Goal: Task Accomplishment & Management: Manage account settings

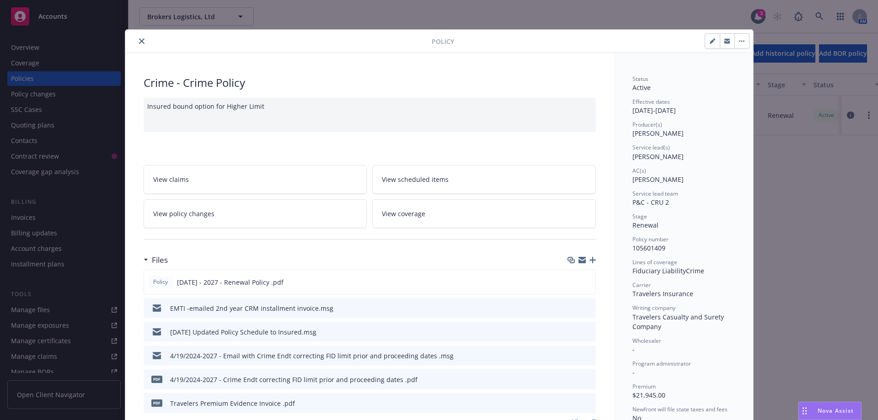
scroll to position [27, 0]
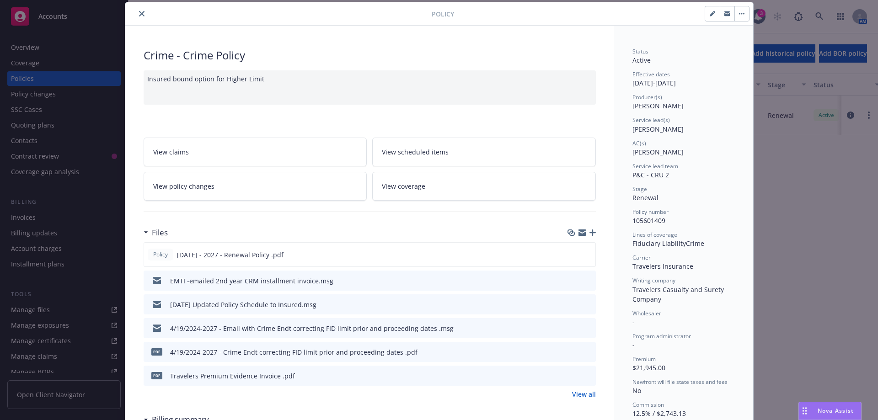
click at [139, 14] on icon "close" at bounding box center [141, 13] width 5 height 5
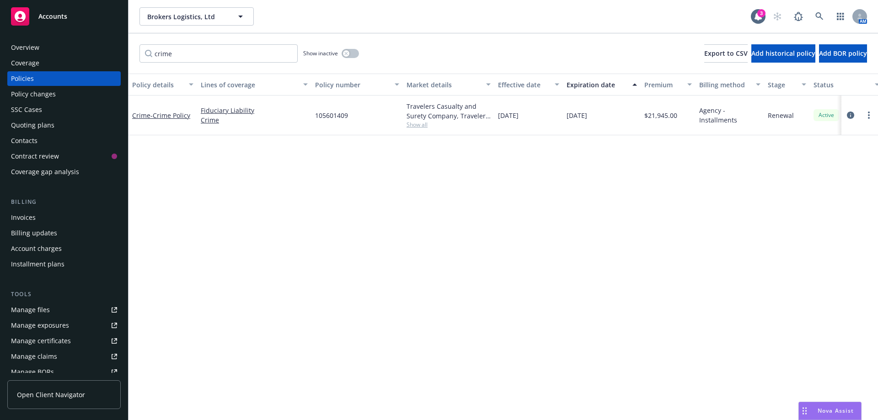
click at [29, 314] on div "Manage files" at bounding box center [30, 310] width 39 height 15
click at [173, 17] on span "Brokers Logistics, Ltd" at bounding box center [186, 17] width 79 height 10
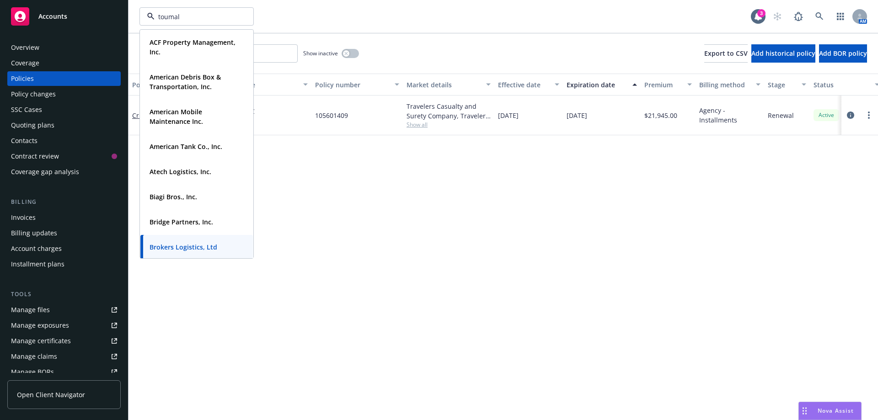
type input "toumale"
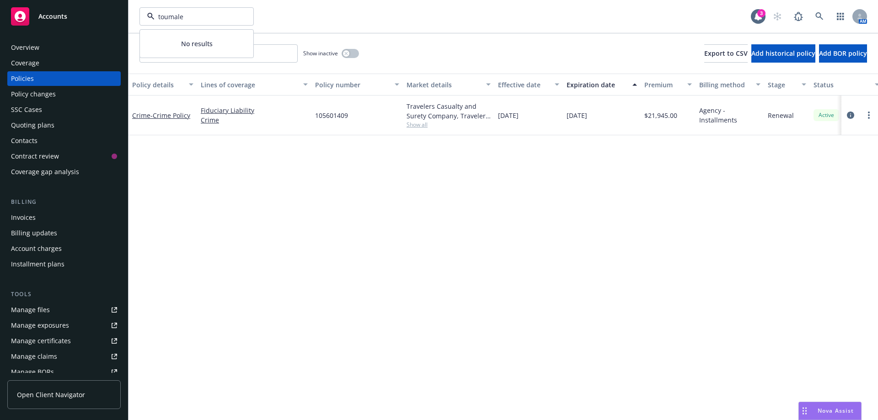
click at [169, 20] on input "toumale" at bounding box center [195, 17] width 81 height 10
type input "r"
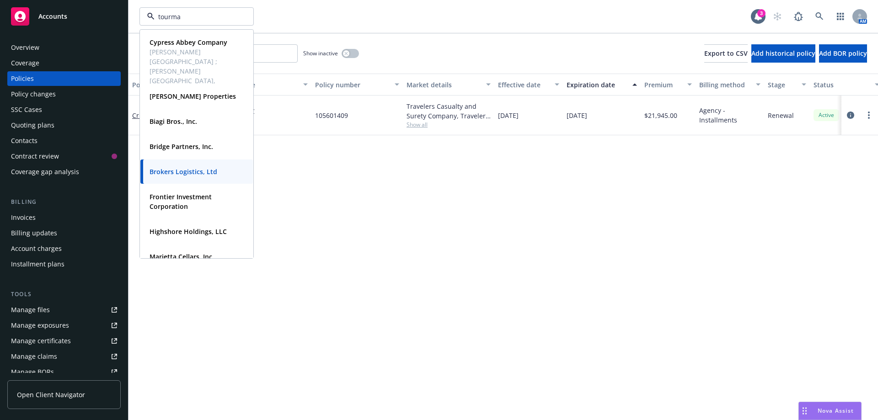
type input "tourmal"
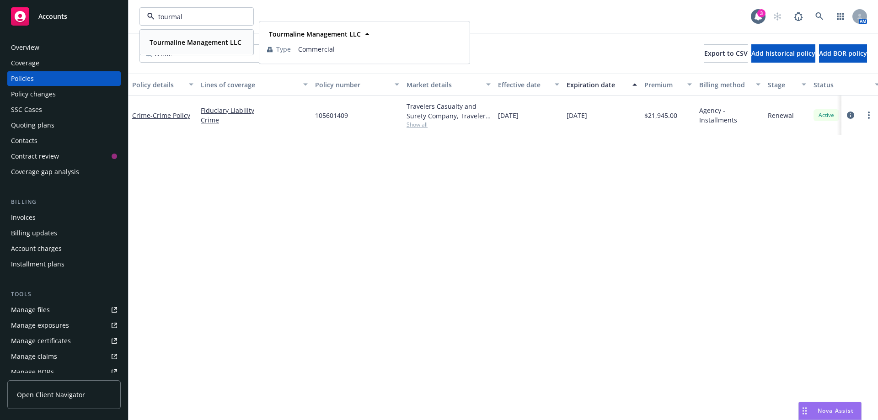
click at [172, 37] on div "Tourmaline Management LLC" at bounding box center [194, 42] width 97 height 13
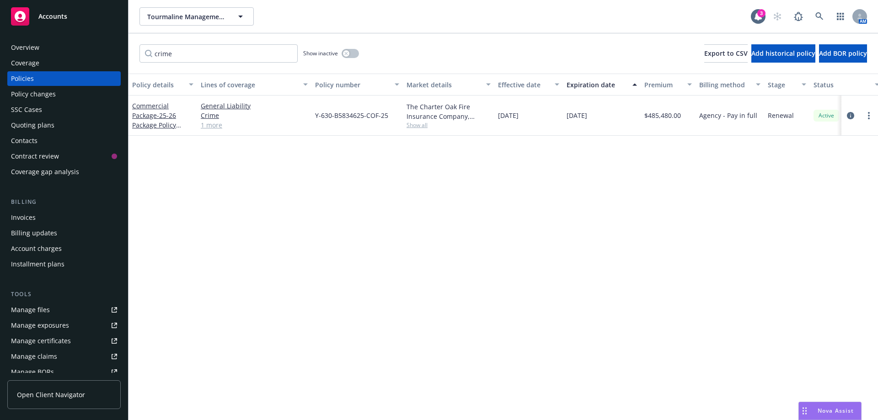
click at [34, 123] on div "Quoting plans" at bounding box center [32, 125] width 43 height 15
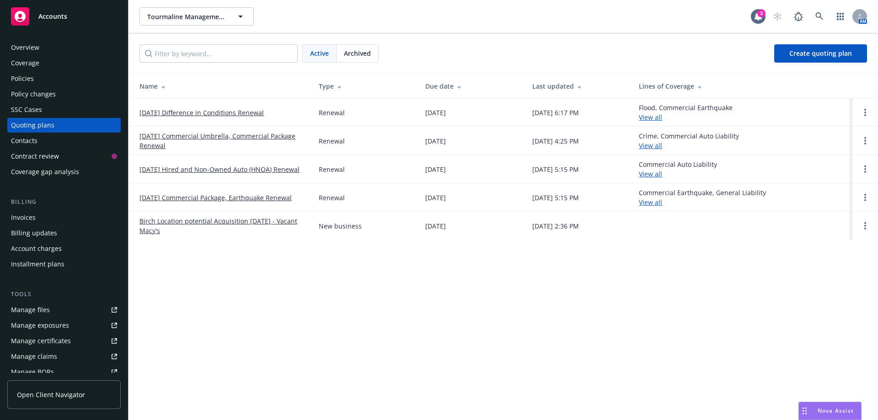
click at [252, 202] on link "08/23/25 Commercial Package, Earthquake Renewal" at bounding box center [216, 198] width 152 height 10
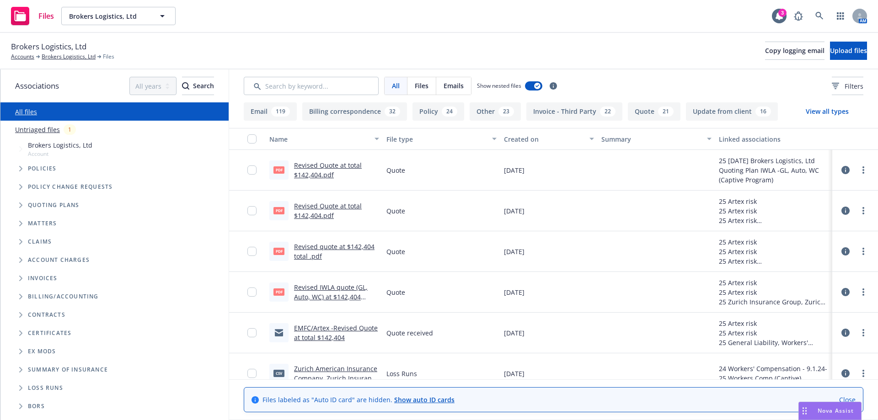
click at [22, 335] on icon "Folder Tree Example" at bounding box center [21, 333] width 4 height 5
click at [27, 349] on icon "Folder Tree Example" at bounding box center [29, 349] width 4 height 5
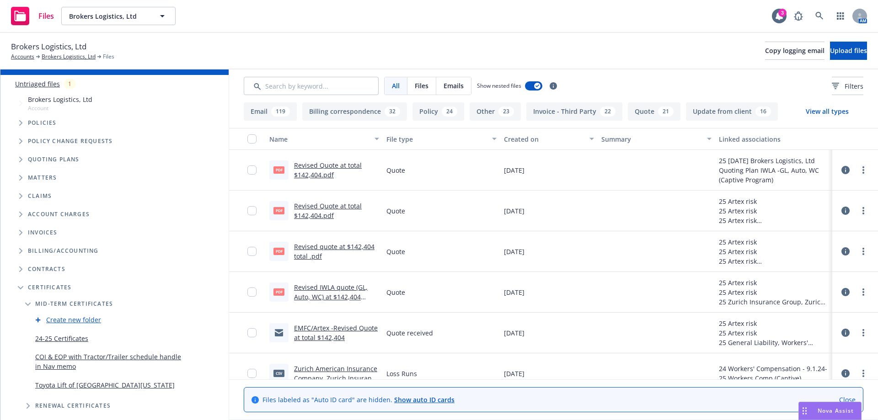
click at [70, 320] on link "Create new folder" at bounding box center [73, 320] width 55 height 10
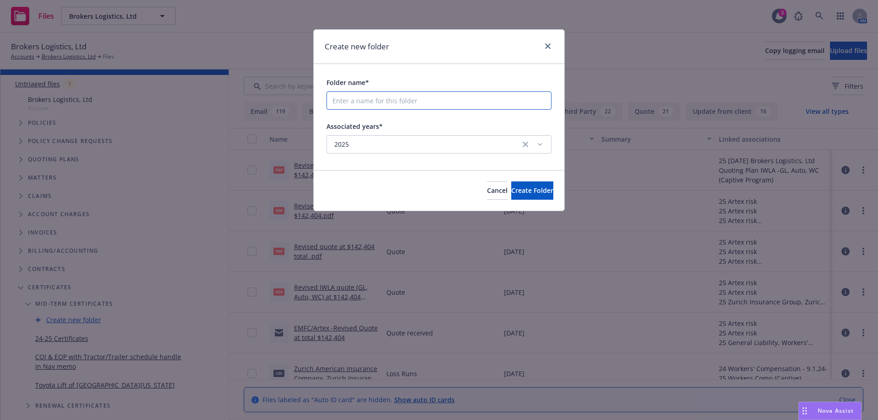
click at [364, 108] on input "Folder name*" at bounding box center [439, 100] width 225 height 18
click at [349, 103] on input "Folder name*" at bounding box center [439, 100] width 225 height 18
type input "DWK Life Sciences"
click at [511, 182] on button "Create Folder" at bounding box center [532, 191] width 42 height 18
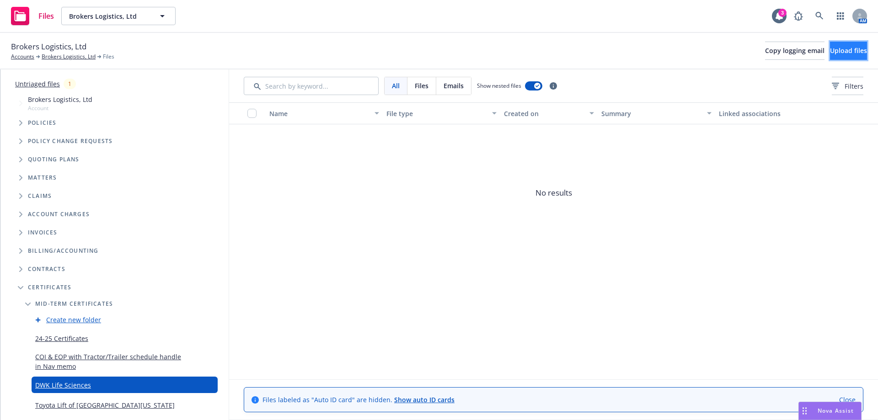
click at [835, 55] on button "Upload files" at bounding box center [848, 51] width 37 height 18
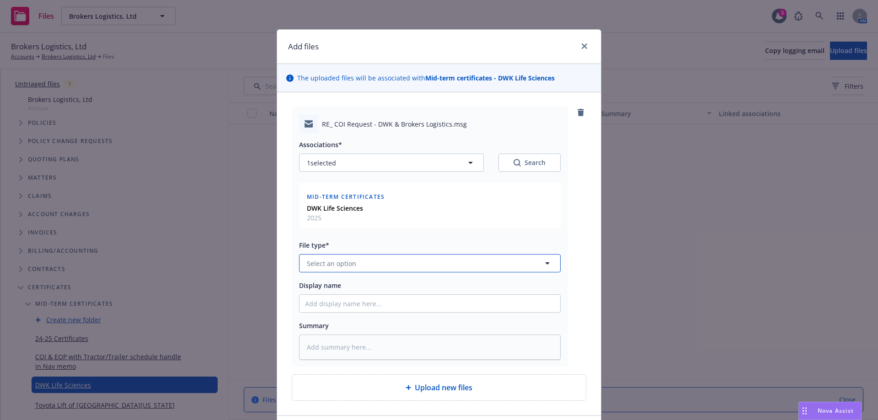
click at [334, 266] on span "Select an option" at bounding box center [331, 264] width 49 height 10
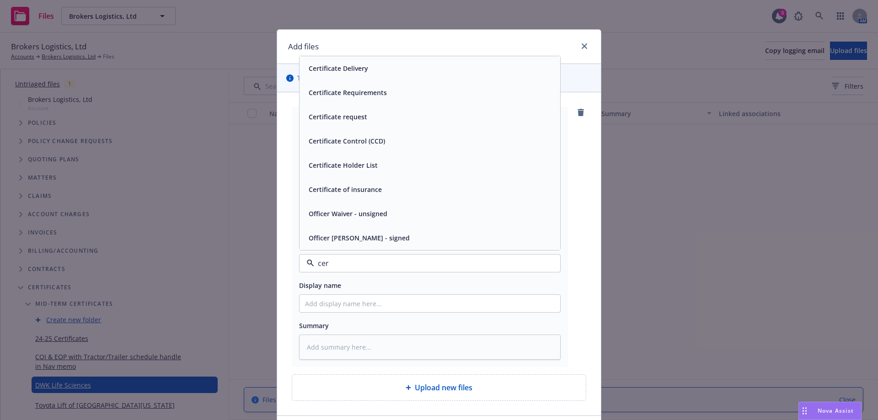
type input "cert"
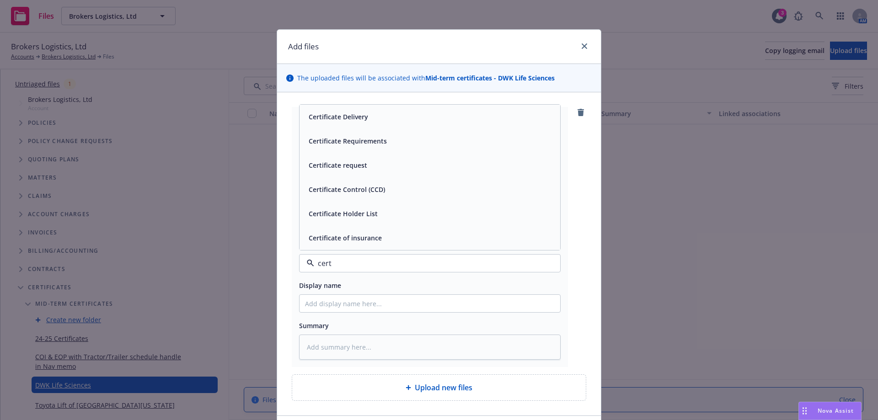
click at [334, 171] on div "Certificate request" at bounding box center [337, 165] width 64 height 13
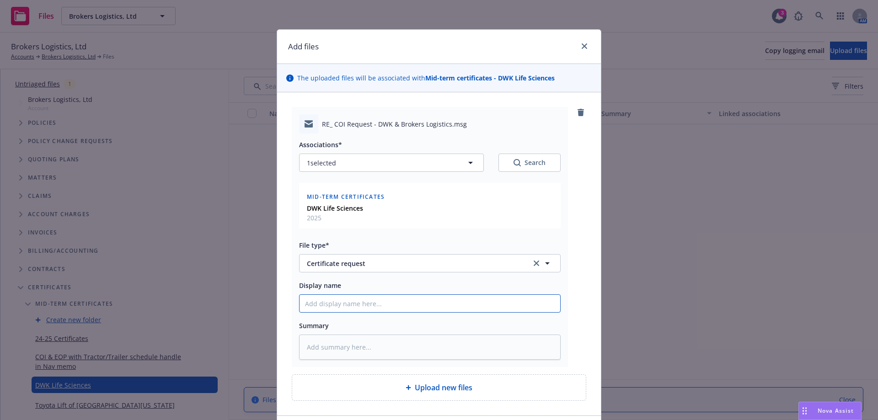
click at [333, 306] on input "Display name" at bounding box center [430, 303] width 261 height 17
type textarea "x"
type input "E"
type textarea "x"
type input "EM"
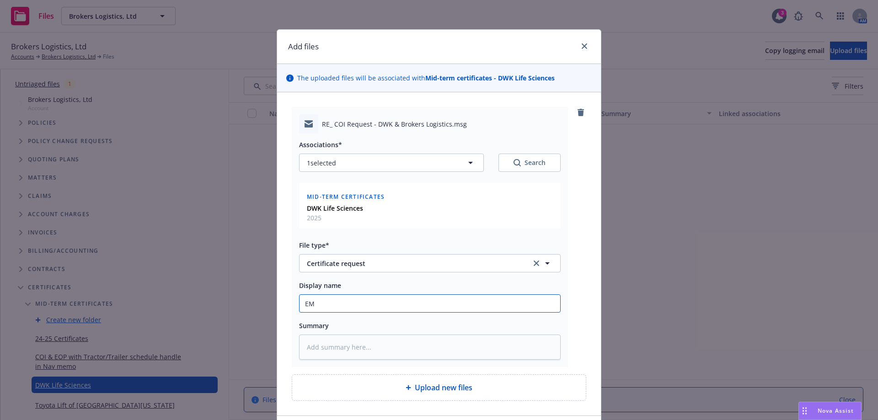
type textarea "x"
type input "EMF"
type textarea "x"
type input "EMFI"
type textarea "x"
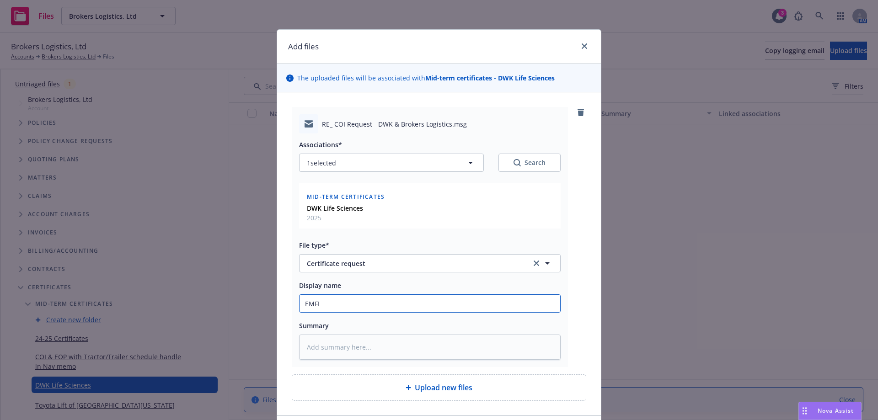
type input "EMFI/"
type textarea "x"
type input "EMFI/T"
type textarea "x"
type input "EMFI/To"
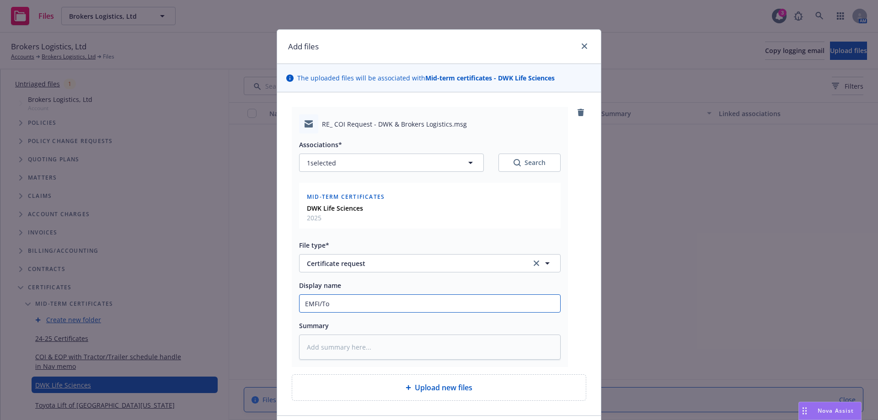
type textarea "x"
type input "EMFI/To"
type textarea "x"
type input "EMFI/To c"
type textarea "x"
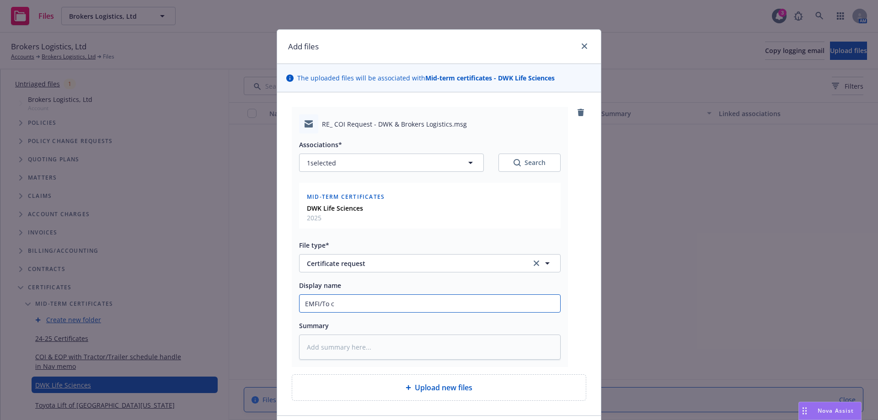
type input "EMFI/To ce"
type textarea "x"
type input "EMFI/To cer"
type textarea "x"
type input "EMFI/To cert"
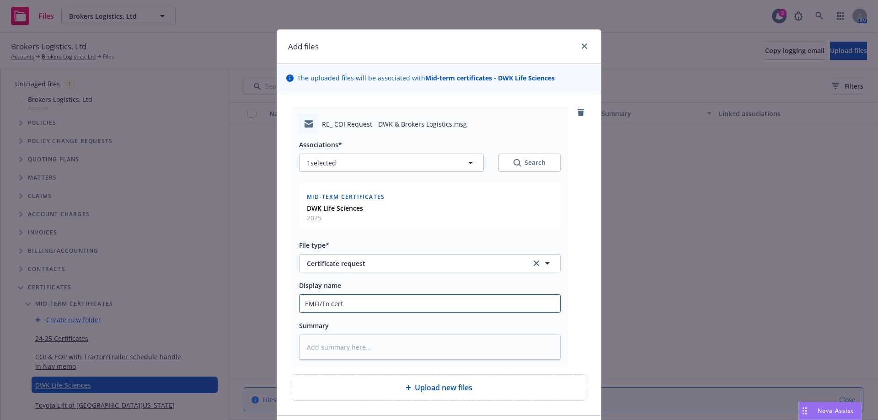
type textarea "x"
type input "EMFI/To cert"
type textarea "x"
type input "EMFI/To cert t"
type textarea "x"
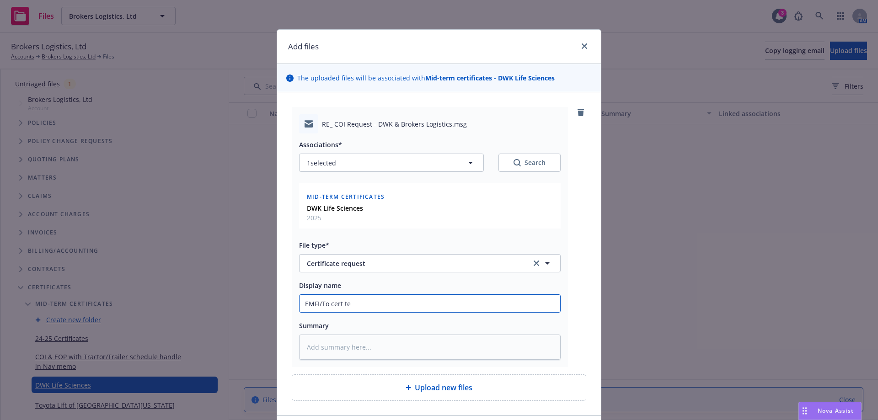
type input "EMFI/To cert tea"
type textarea "x"
type input "EMFI/To cert tea,"
type textarea "x"
type input "EMFI/To cert tea,"
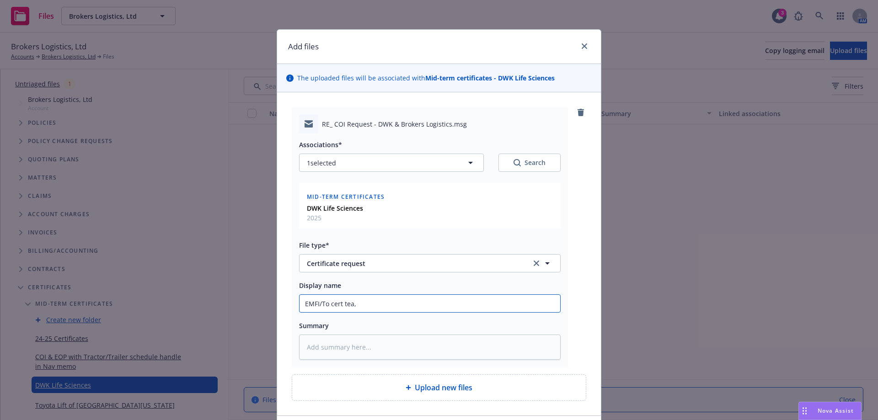
type textarea "x"
type input "EMFI/To cert tea,"
type textarea "x"
type input "EMFI/To cert tea"
type textarea "x"
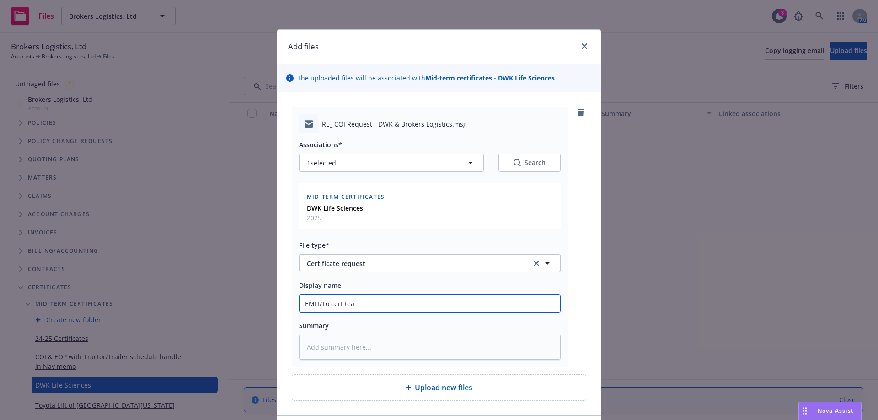
type input "EMFI/To cert tea"
type textarea "x"
type input "EMFI/To cert tea"
type textarea "x"
type input "EMFI/To cert team"
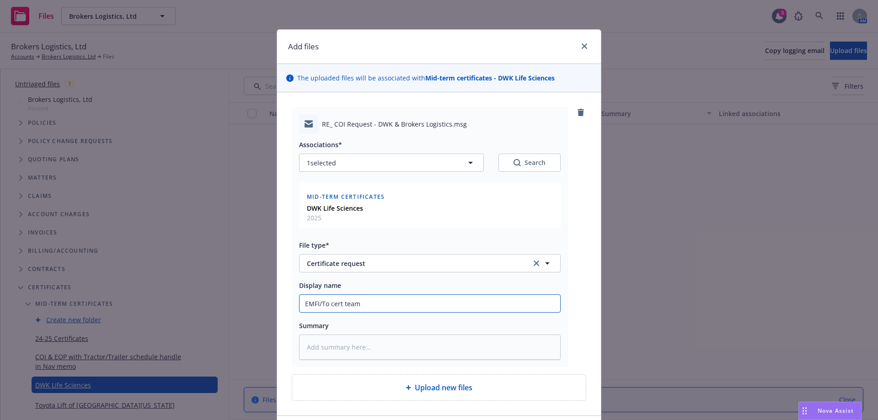
type textarea "x"
type input "EMFI/To cert team"
type textarea "x"
type input "EMFI/To cert team -"
type textarea "x"
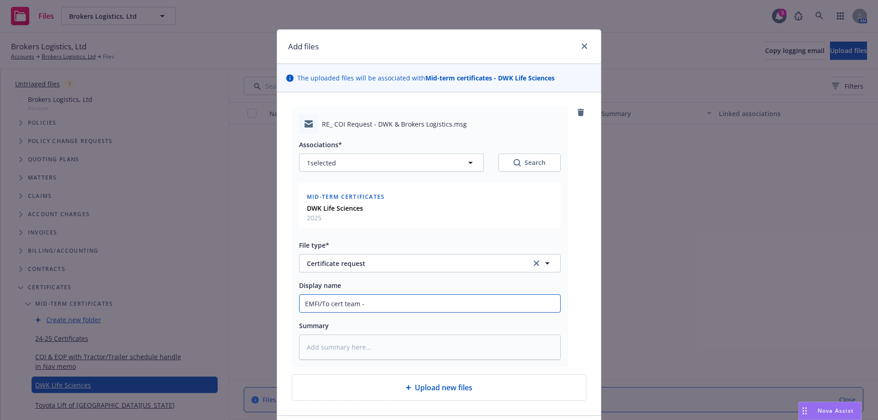
type input "EMFI/To cert team -i"
type textarea "x"
type input "EMFI/To cert team -is"
type textarea "x"
type input "EMFI/To cert team -iss"
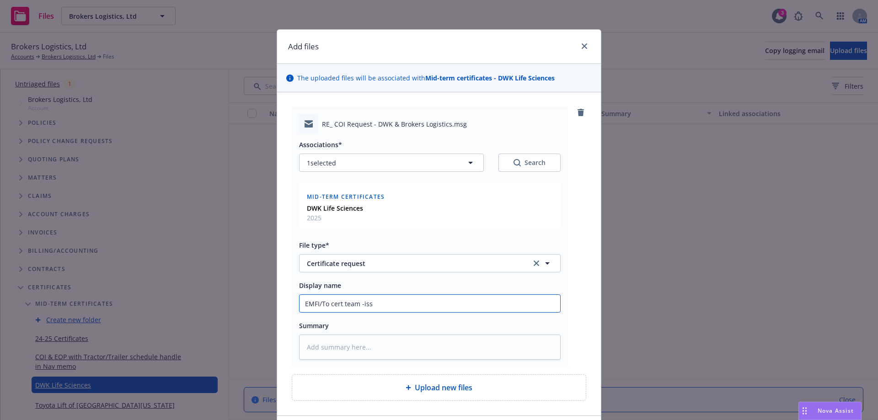
type textarea "x"
type input "EMFI/To cert team -issu"
type textarea "x"
type input "EMFI/To cert team -issue"
type textarea "x"
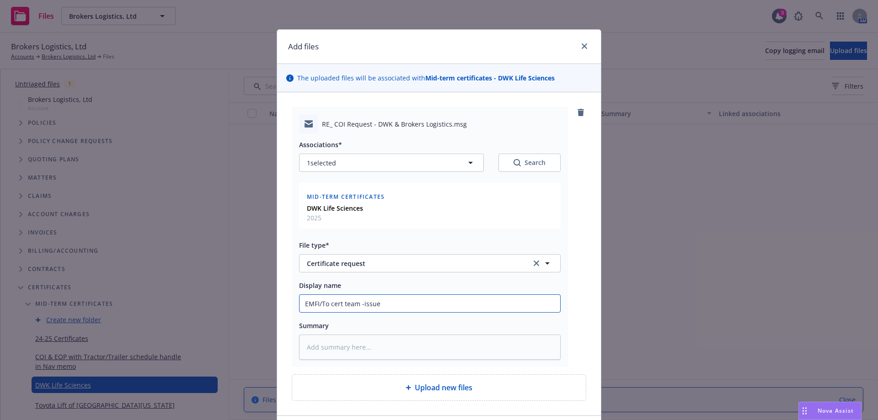
type input "EMFI/To cert team -issue"
type textarea "x"
type input "EMFI/To cert team -issue C"
type textarea "x"
type input "EMFI/To cert team -issue CO"
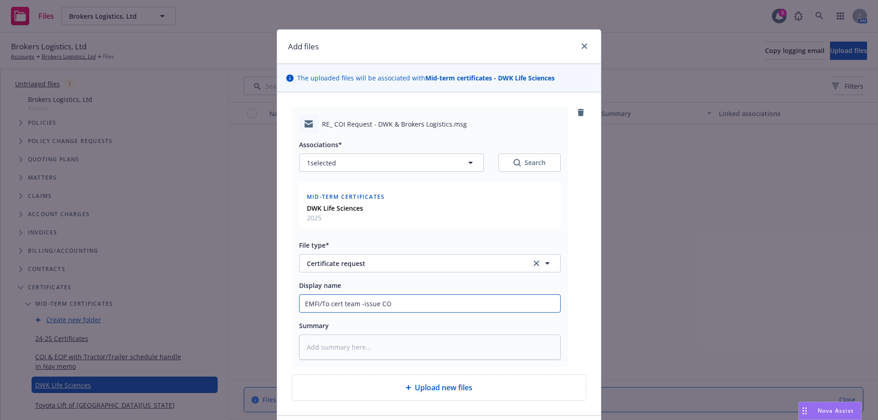
type textarea "x"
type input "EMFI/To cert team -issue COI"
type textarea "x"
type input "EMFI/To cert team -issue COI"
type textarea "x"
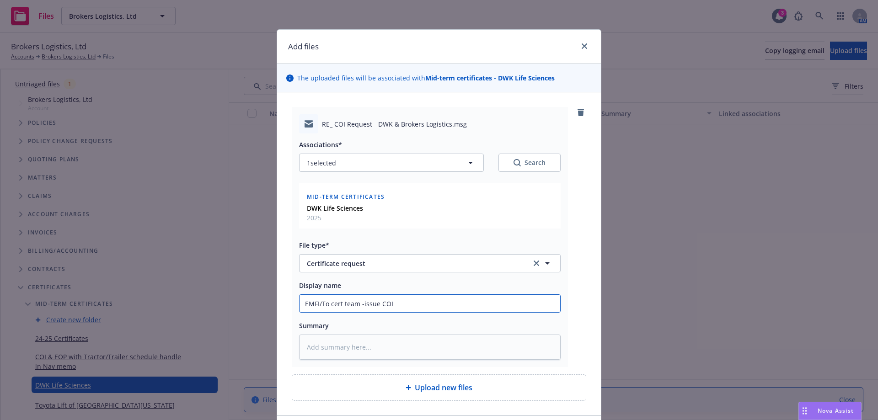
type input "EMFI/To cert team -issue COI w"
type textarea "x"
type input "EMFI/To cert team -issue COI wi"
type textarea "x"
type input "EMFI/To cert team -issue COI wit"
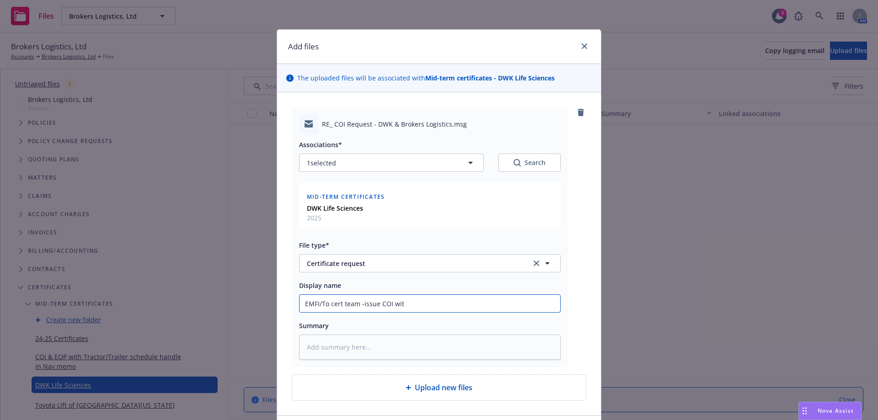
type textarea "x"
type input "EMFI/To cert team -issue COI with"
type textarea "x"
type input "EMFI/To cert team -issue COI with"
type textarea "x"
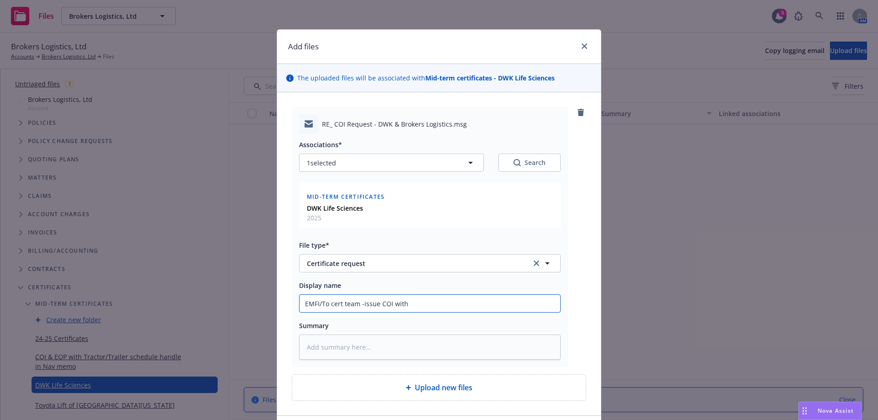
type input "EMFI/To cert team -issue COI with e"
type textarea "x"
type input "EMFI/To cert team -issue COI with ev"
type textarea "x"
type input "EMFI/To cert team -issue COI with evid"
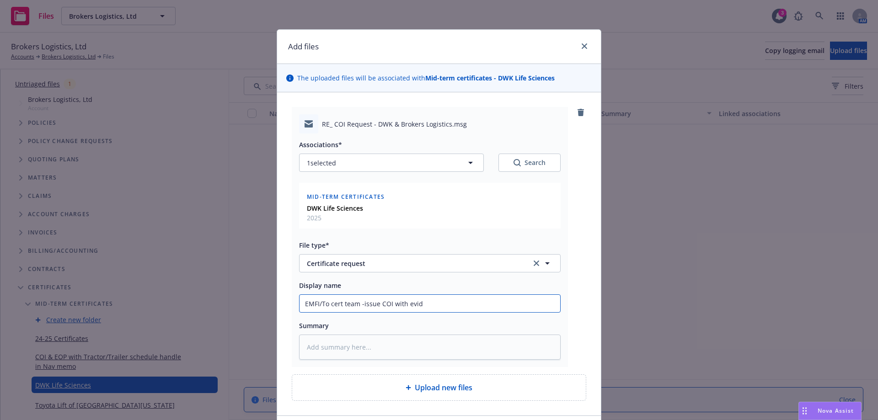
type textarea "x"
type input "EMFI/To cert team -issue COI with evide"
type textarea "x"
type input "EMFI/To cert team -issue COI with eviden"
type textarea "x"
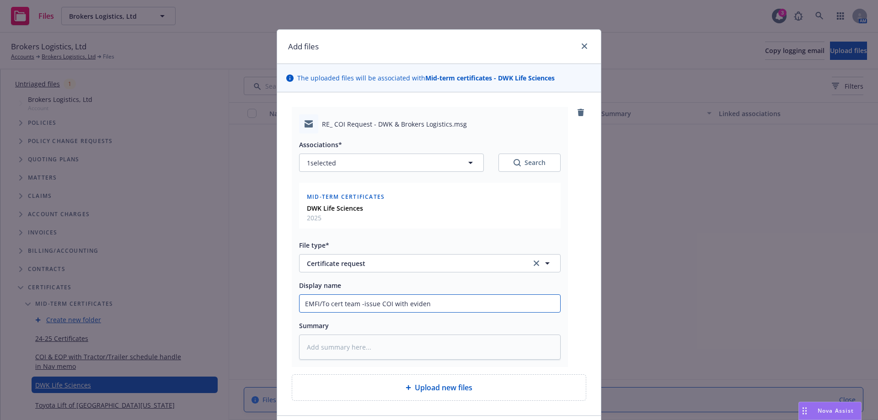
type input "EMFI/To cert team -issue COI with evidenc"
type textarea "x"
type input "EMFI/To cert team -issue COI with evidence"
type textarea "x"
type input "EMFI/To cert team -issue COI with evidence"
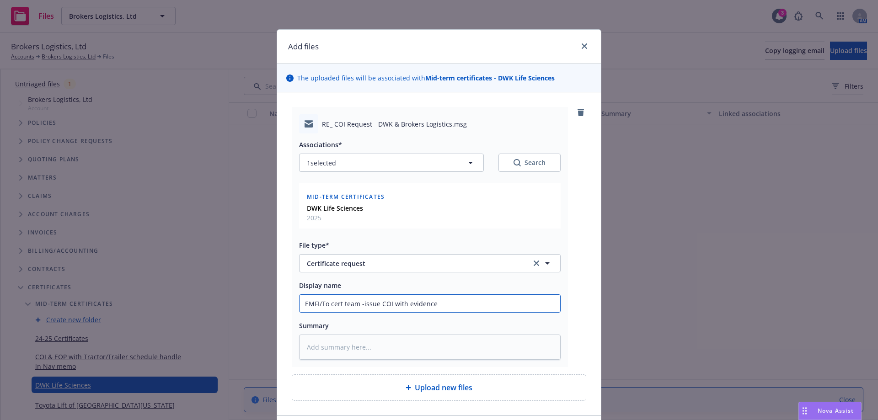
type textarea "x"
type input "EMFI/To cert team -issue COI with evidence o"
type textarea "x"
type input "EMFI/To cert team -issue COI with evidence on"
type textarea "x"
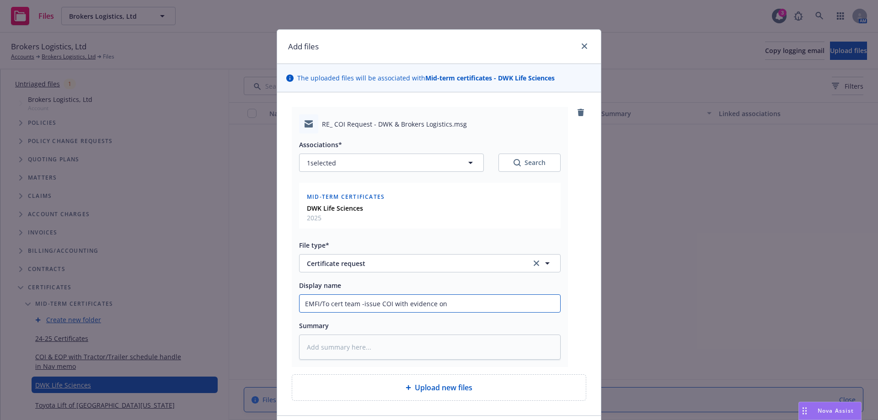
type input "EMFI/To cert team -issue COI with evidence onl"
type textarea "x"
type input "EMFI/To cert team -issue COI with evidence only"
type textarea "x"
type input "EMFI/To cert team -issue COI with evidence only"
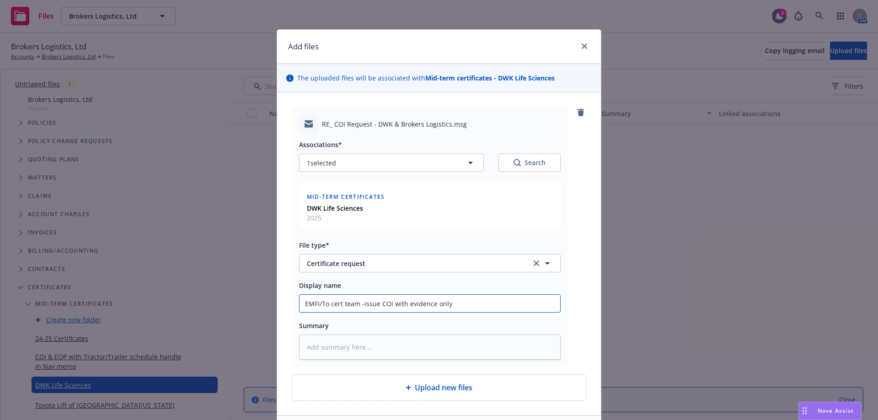
type textarea "x"
type input "EMFI/To cert team -issue COI with evidence only u"
type textarea "x"
type input "EMFI/To cert team -issue COI with evidence only un"
type textarea "x"
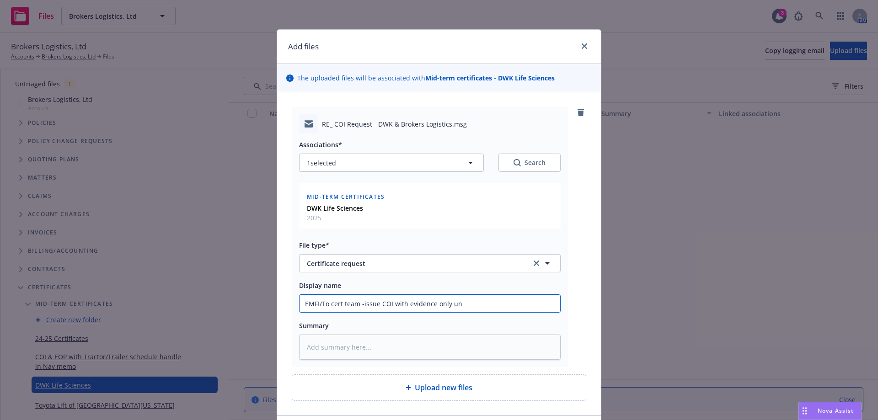
type input "EMFI/To cert team -issue COI with evidence only unt"
type textarea "x"
type input "EMFI/To cert team -issue COI with evidence only unti"
type textarea "x"
type input "EMFI/To cert team -issue COI with evidence only until"
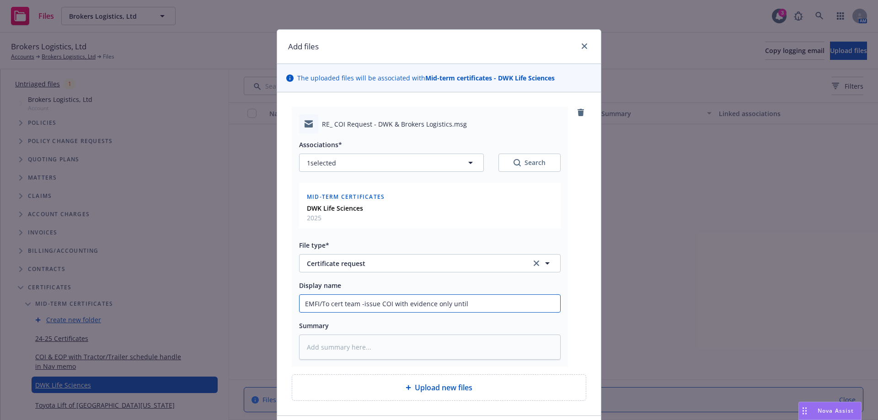
type textarea "x"
type input "EMFI/To cert team -issue COI with evidence only until"
type textarea "x"
type input "EMFI/To cert team -issue COI with evidence only until r"
type textarea "x"
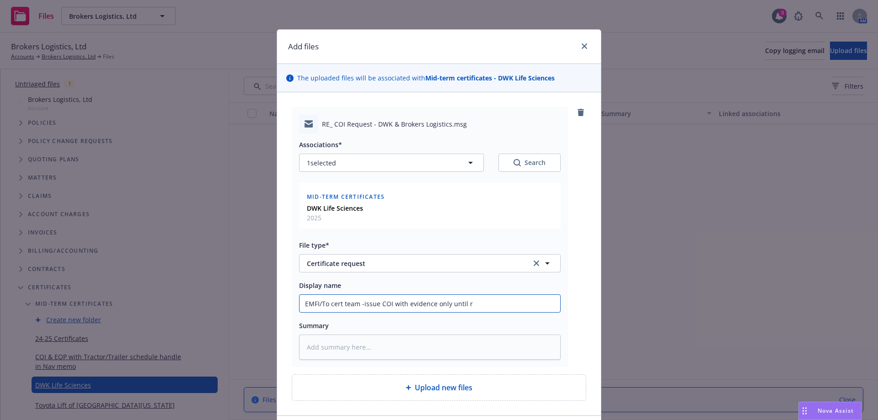
type input "EMFI/To cert team -issue COI with evidence only until re"
type textarea "x"
type input "EMFI/To cert team -issue COI with evidence only until rec"
type textarea "x"
type input "EMFI/To cert team -issue COI with evidence only until rece"
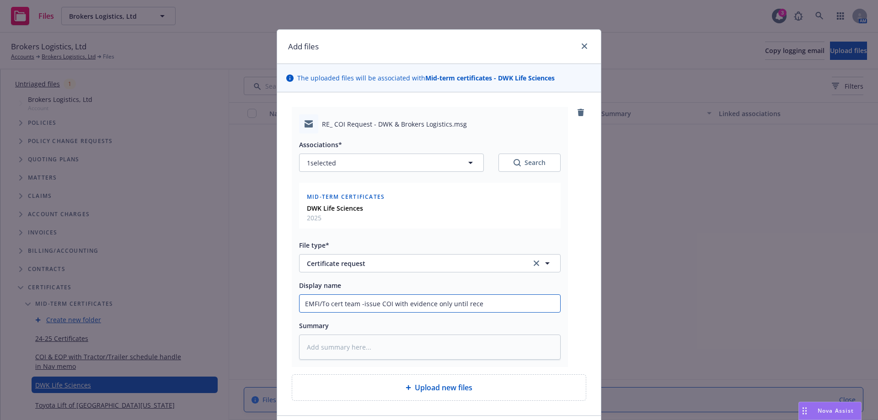
type textarea "x"
type input "EMFI/To cert team -issue COI with evidence only until recei"
type textarea "x"
type input "EMFI/To cert team -issue COI with evidence only until receiv"
type textarea "x"
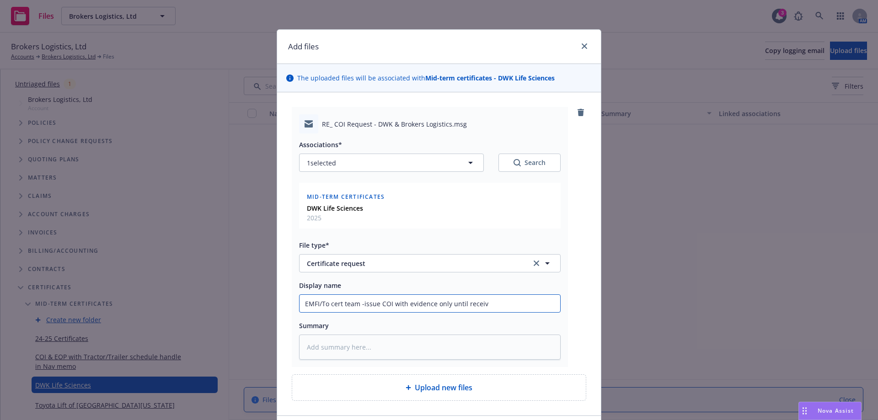
type input "EMFI/To cert team -issue COI with evidence only until receive"
type textarea "x"
type input "EMFI/To cert team -issue COI with evidence only until received"
type textarea "x"
type input "EMFI/To cert team -issue COI with evidence only until received"
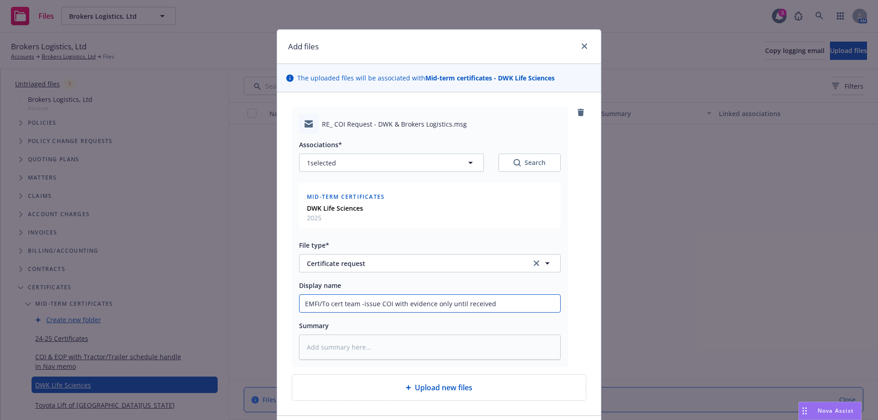
type textarea "x"
type input "EMFI/To cert team -issue COI with evidence only until received s"
type textarea "x"
type input "EMFI/To cert team -issue COI with evidence only until received sp"
type textarea "x"
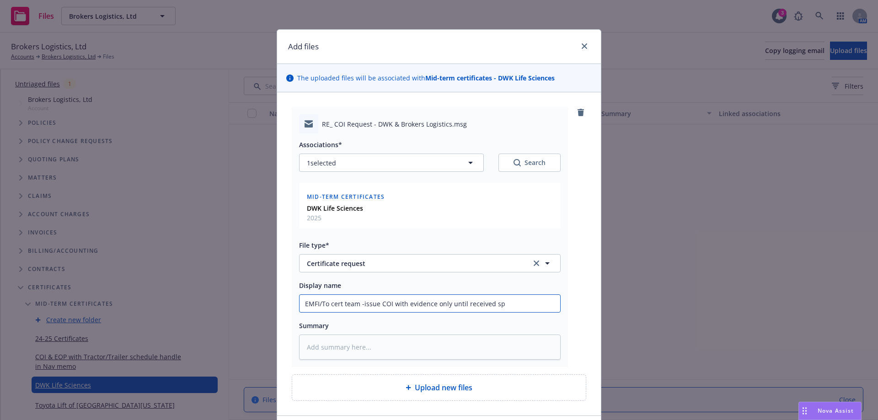
type input "EMFI/To cert team -issue COI with evidence only until received spe"
type textarea "x"
type input "EMFI/To cert team -issue COI with evidence only until received spec"
type textarea "x"
type input "EMFI/To cert team -issue COI with evidence only until received speci"
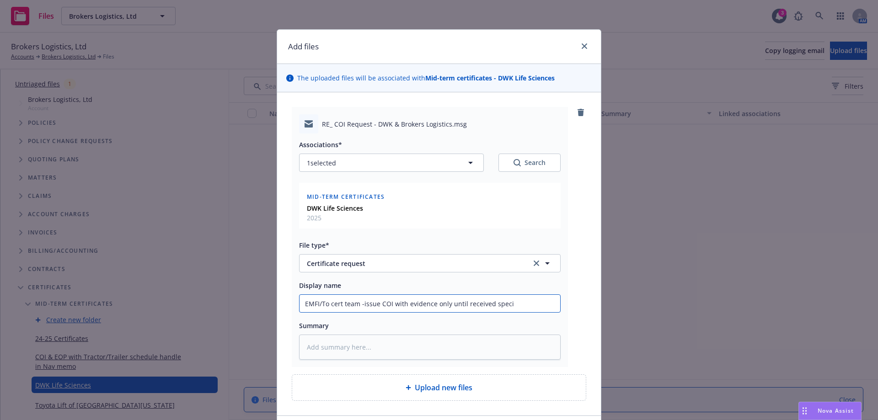
type textarea "x"
type input "EMFI/To cert team -issue COI with evidence only until received specif"
type textarea "x"
type input "EMFI/To cert team -issue COI with evidence only until received specifi"
type textarea "x"
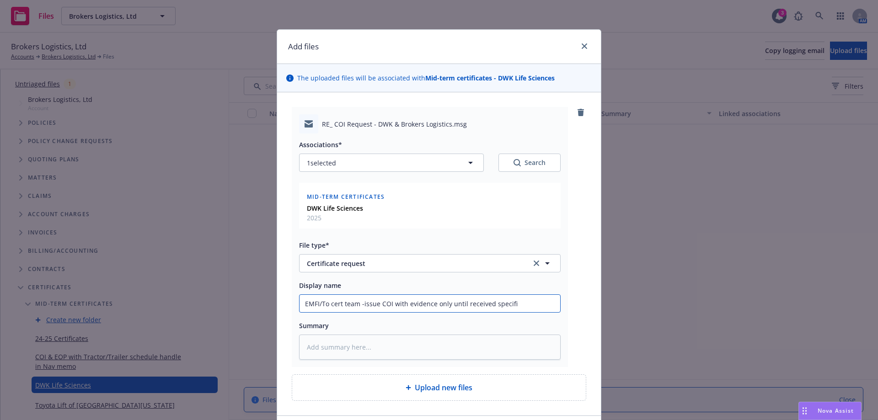
type input "EMFI/To cert team -issue COI with evidence only until received specific"
type textarea "x"
type input "EMFI/To cert team -issue COI with evidence only until received specific"
type textarea "x"
type input "EMFI/To cert team -issue COI with evidence only until received specific r"
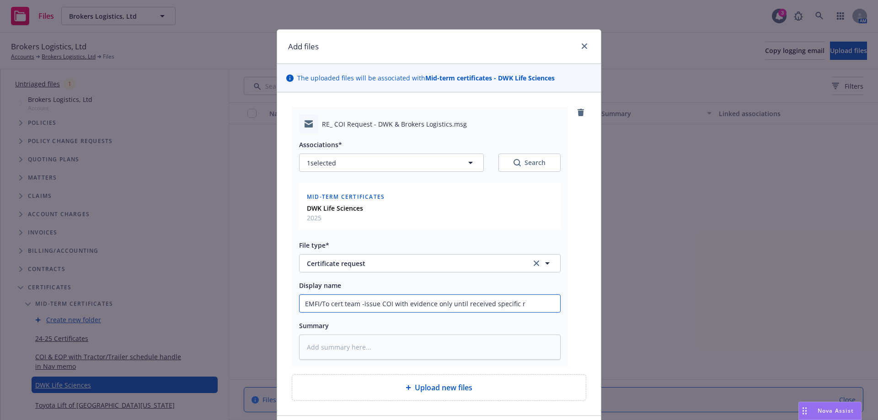
type textarea "x"
type input "EMFI/To cert team -issue COI with evidence only until received specific re"
type textarea "x"
type input "EMFI/To cert team -issue COI with evidence only until received specific req"
type textarea "x"
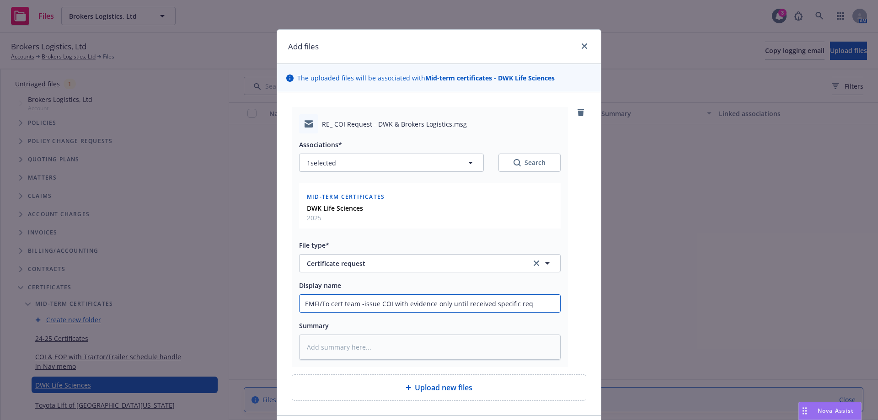
type input "EMFI/To cert team -issue COI with evidence only until received specific requ"
type textarea "x"
type input "EMFI/To cert team -issue COI with evidence only until received specific reque"
type textarea "x"
type input "EMFI/To cert team -issue COI with evidence only until received specific reques"
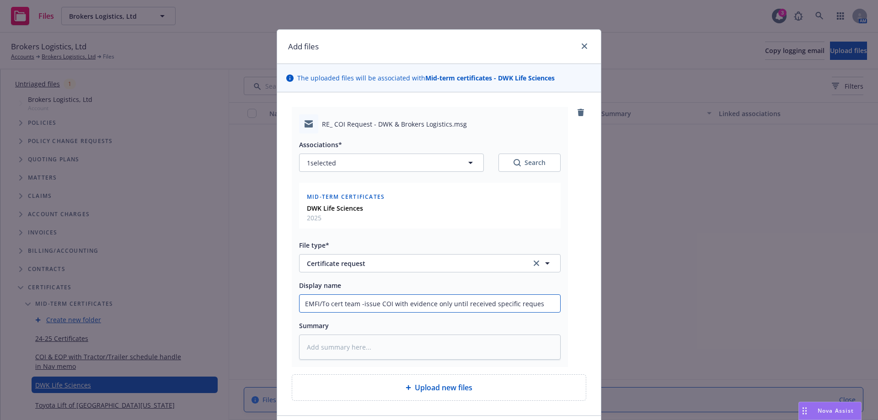
type textarea "x"
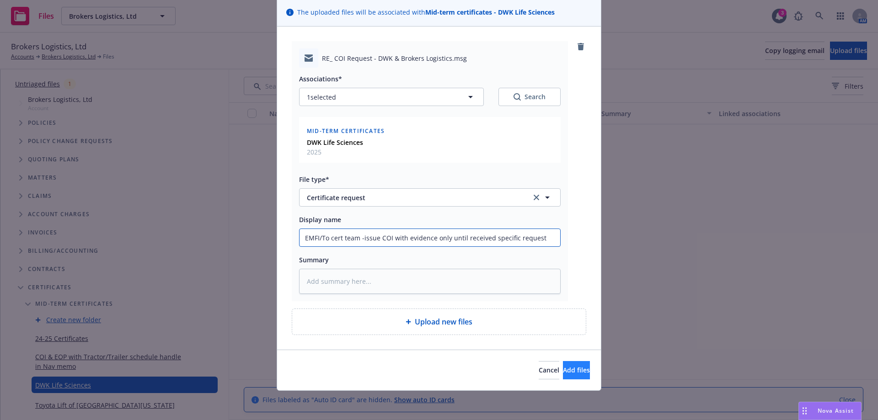
type input "EMFI/To cert team -issue COI with evidence only until received specific request"
click at [573, 377] on button "Add files" at bounding box center [576, 370] width 27 height 18
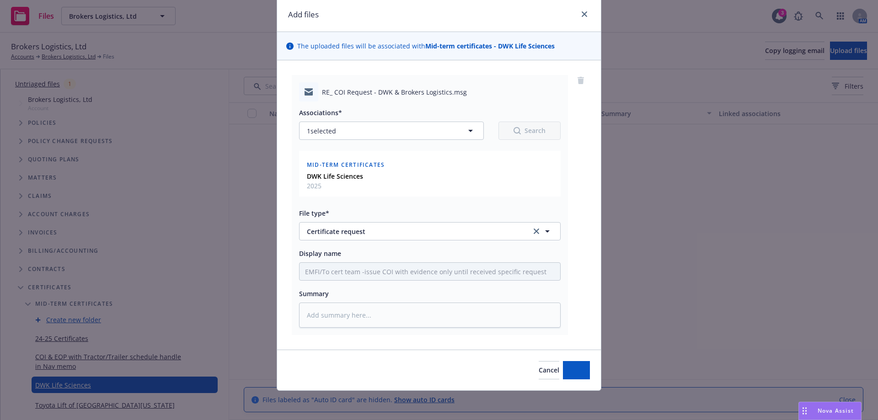
scroll to position [32, 0]
type textarea "x"
